Goal: Transaction & Acquisition: Book appointment/travel/reservation

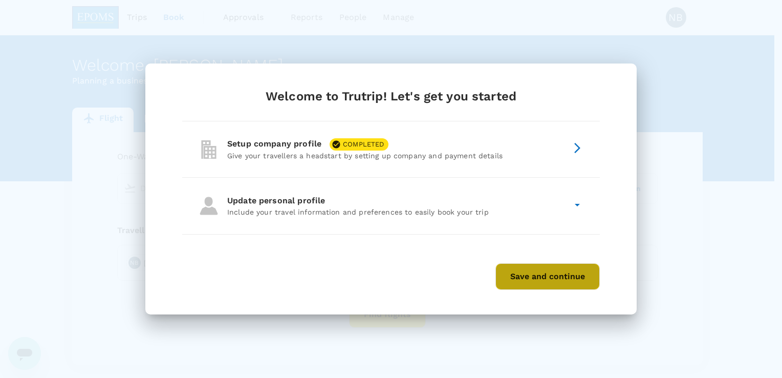
click at [559, 278] on button "Save and continue" at bounding box center [547, 276] width 104 height 27
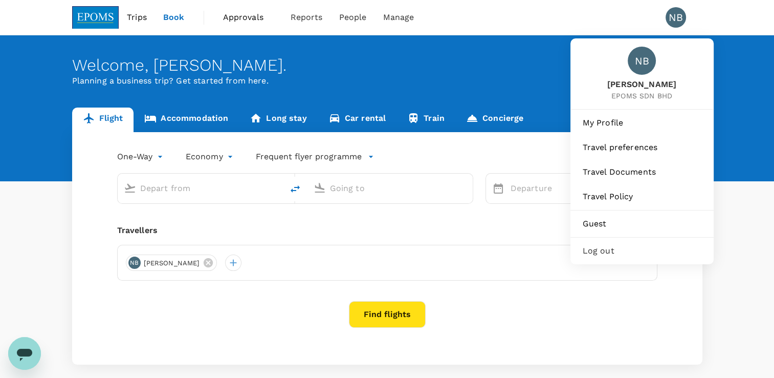
click at [676, 7] on div "NB" at bounding box center [676, 17] width 20 height 20
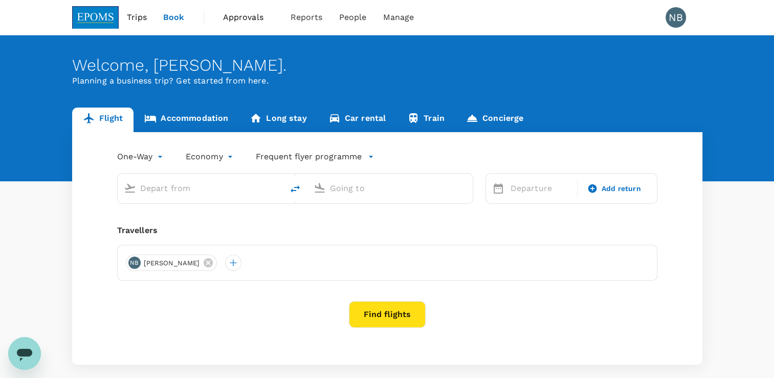
click at [676, 7] on div "NB" at bounding box center [676, 17] width 20 height 20
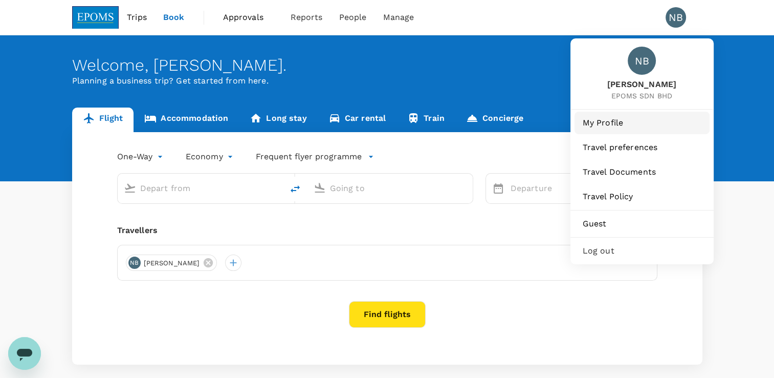
click at [628, 126] on span "My Profile" at bounding box center [642, 123] width 119 height 12
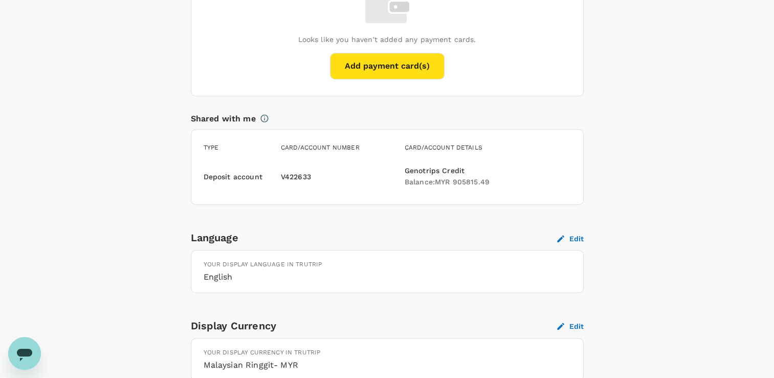
scroll to position [858, 0]
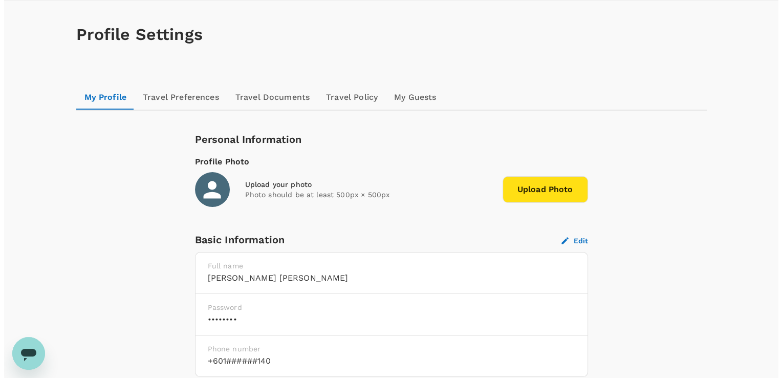
scroll to position [0, 0]
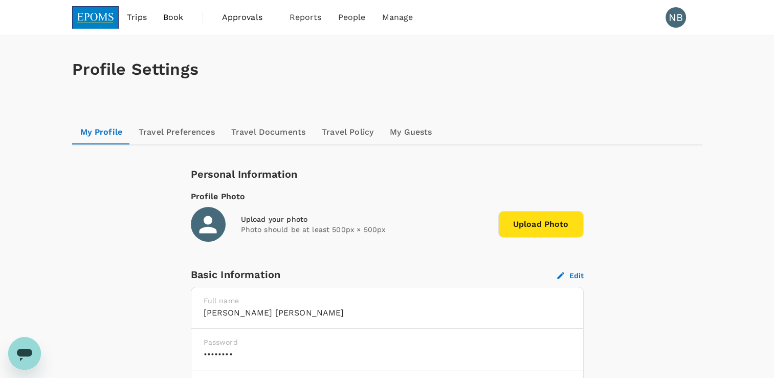
click at [249, 18] on span "Approvals" at bounding box center [247, 17] width 51 height 12
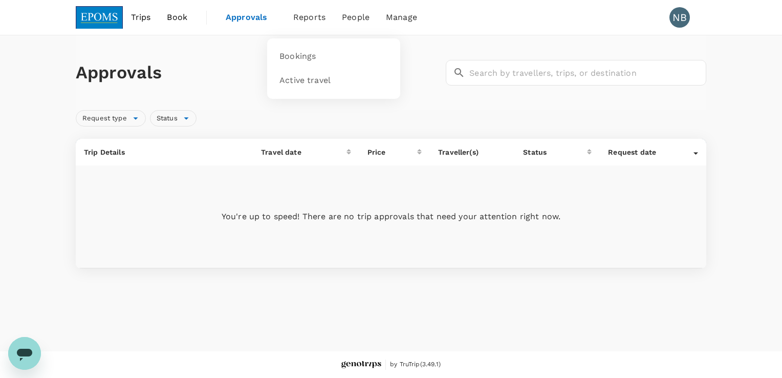
click at [321, 17] on span "Reports" at bounding box center [309, 17] width 32 height 12
click at [305, 60] on span "Bookings" at bounding box center [297, 57] width 36 height 12
click at [180, 16] on span "Book" at bounding box center [177, 17] width 20 height 12
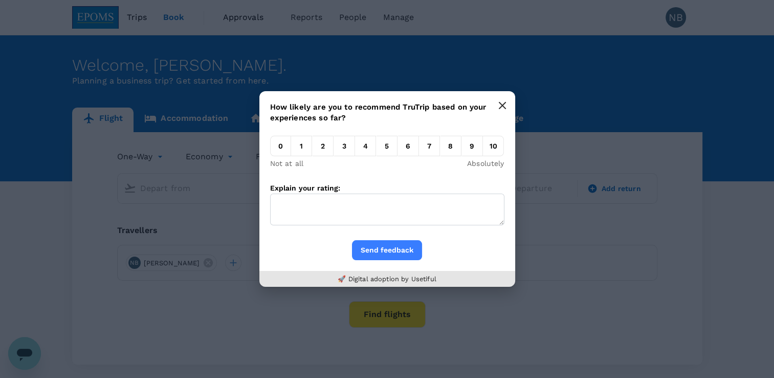
click at [506, 108] on button "button" at bounding box center [502, 105] width 20 height 20
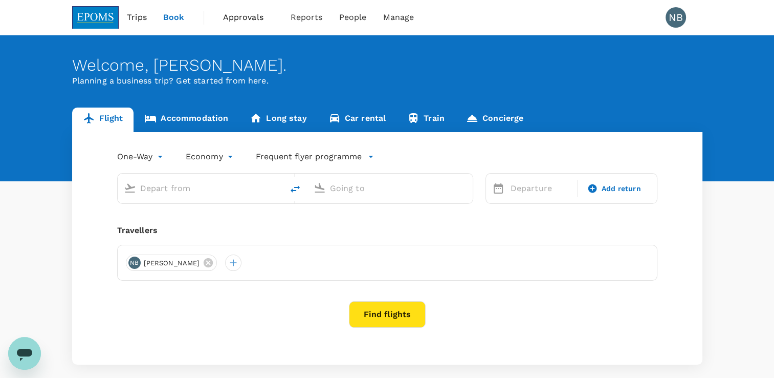
click at [727, 90] on div "Welcome , [PERSON_NAME] . Planning a business trip? Get started from here." at bounding box center [387, 108] width 774 height 146
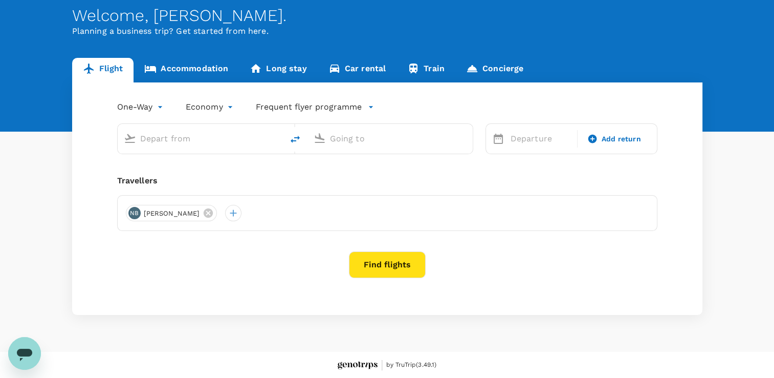
click at [207, 142] on input "text" at bounding box center [200, 138] width 121 height 16
click at [208, 142] on input "text" at bounding box center [200, 138] width 121 height 16
click at [175, 169] on li "Miri Intl MYY" at bounding box center [208, 178] width 235 height 22
type input "Miri Intl (MYY)"
click at [397, 132] on input "text" at bounding box center [390, 138] width 121 height 16
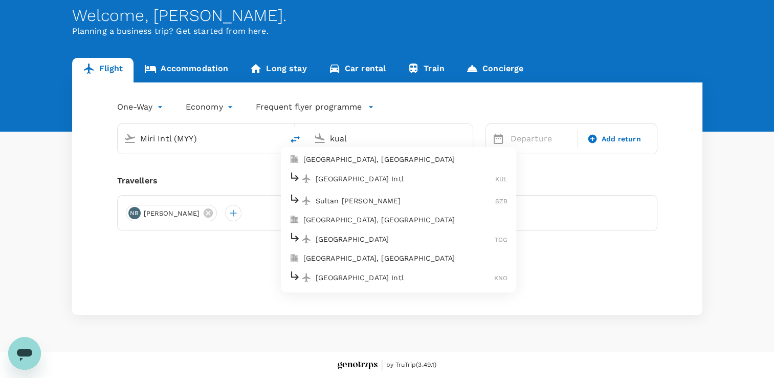
click at [394, 179] on p "[GEOGRAPHIC_DATA] Intl" at bounding box center [406, 178] width 180 height 10
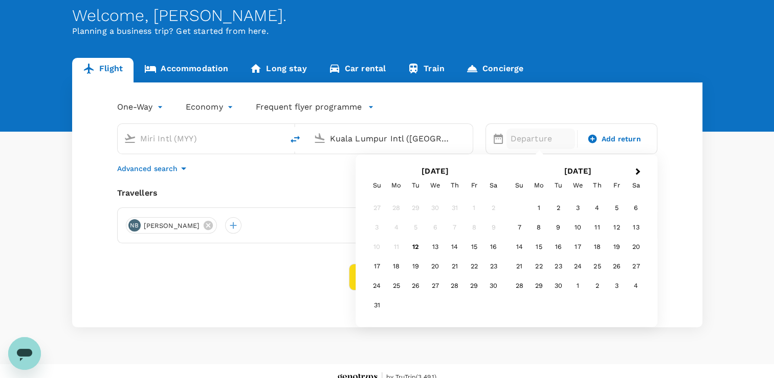
type input "Kuala Lumpur Intl ([GEOGRAPHIC_DATA])"
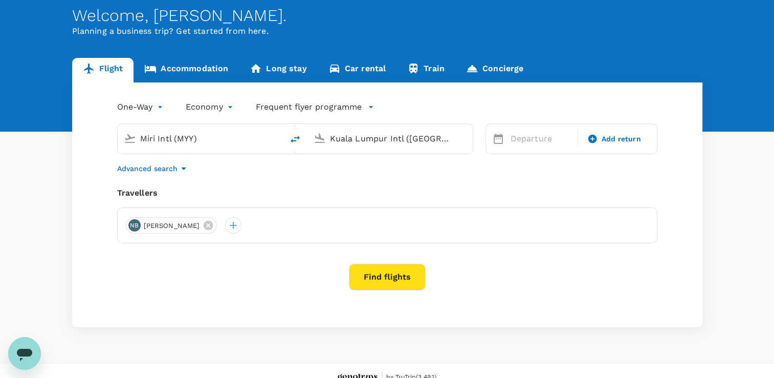
click at [280, 179] on div "One-Way oneway Economy economy Frequent flyer programme Miri Intl (MYY) [GEOGRA…" at bounding box center [387, 204] width 630 height 245
click at [241, 224] on div at bounding box center [233, 225] width 16 height 16
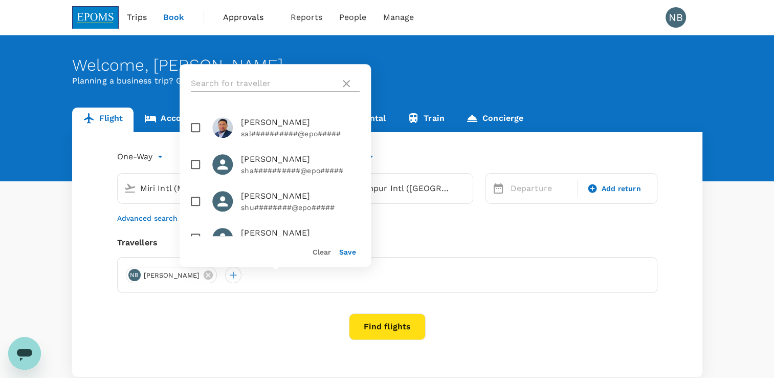
scroll to position [2660, 0]
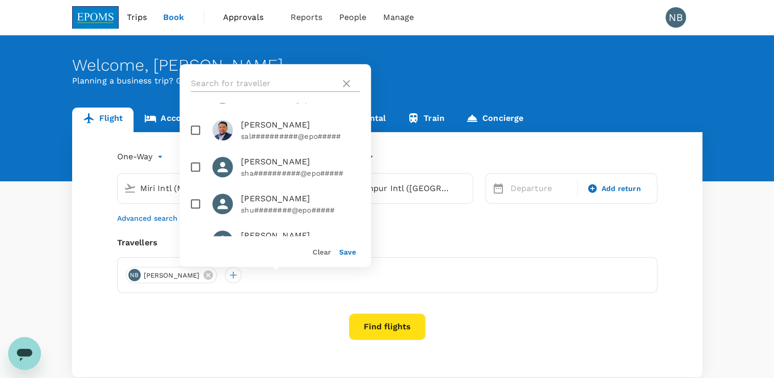
click at [350, 81] on icon at bounding box center [346, 83] width 12 height 12
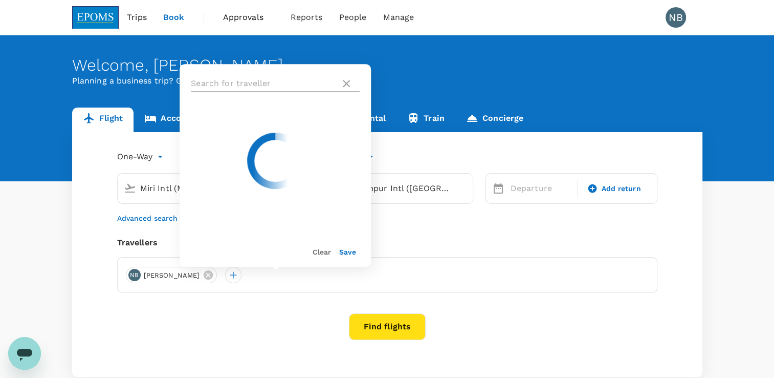
click at [348, 81] on icon at bounding box center [346, 83] width 12 height 12
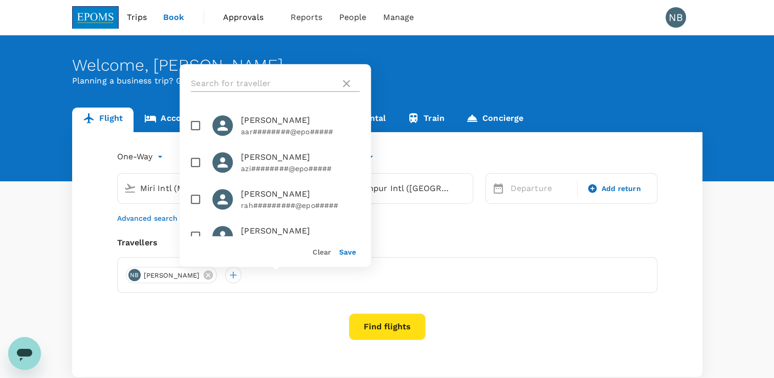
click at [347, 83] on icon at bounding box center [346, 83] width 7 height 7
click at [352, 81] on icon at bounding box center [346, 83] width 12 height 12
click at [530, 59] on div "Welcome , [PERSON_NAME] ." at bounding box center [387, 65] width 630 height 19
